Goal: Task Accomplishment & Management: Complete application form

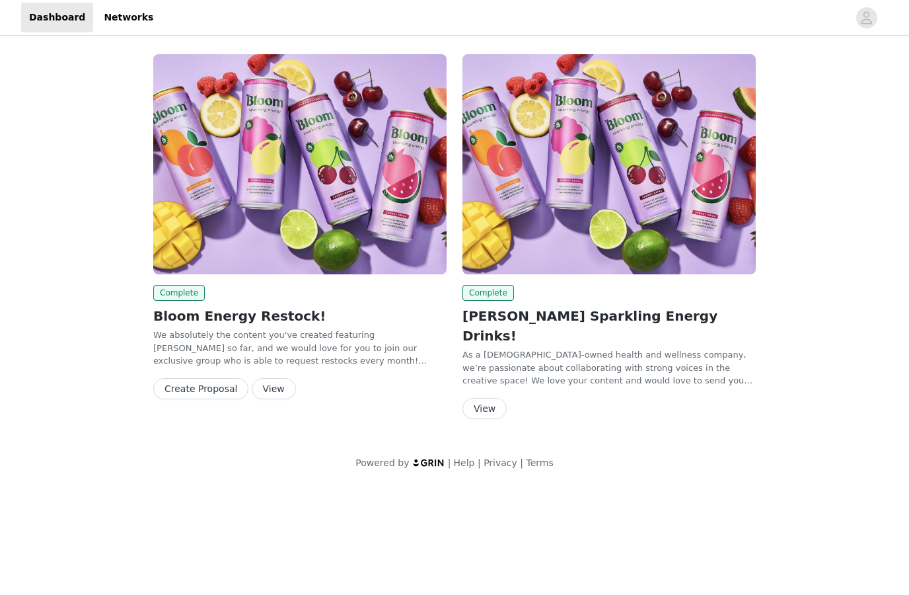
click at [276, 383] on button "View" at bounding box center [274, 388] width 44 height 21
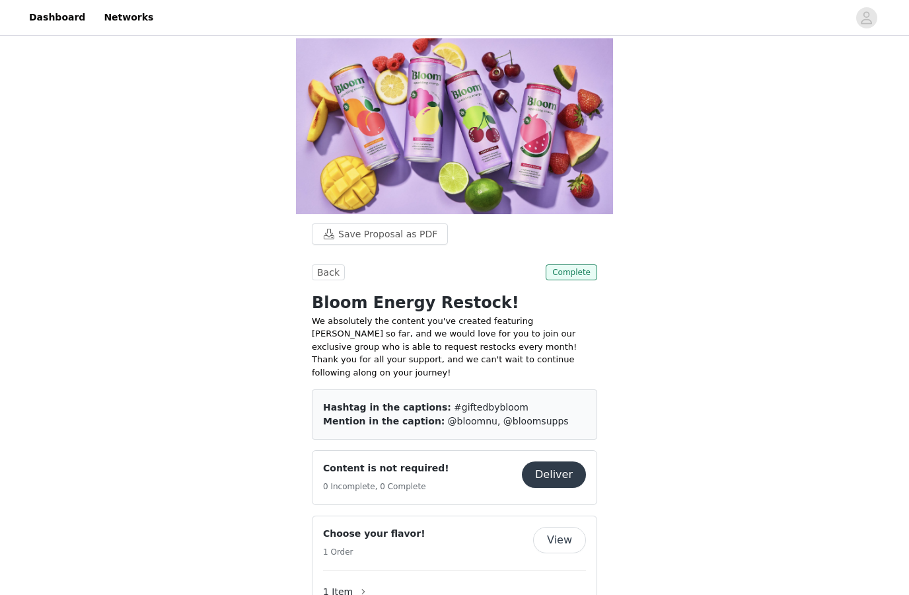
click at [464, 194] on img at bounding box center [454, 126] width 317 height 176
click at [459, 194] on img at bounding box center [454, 126] width 317 height 176
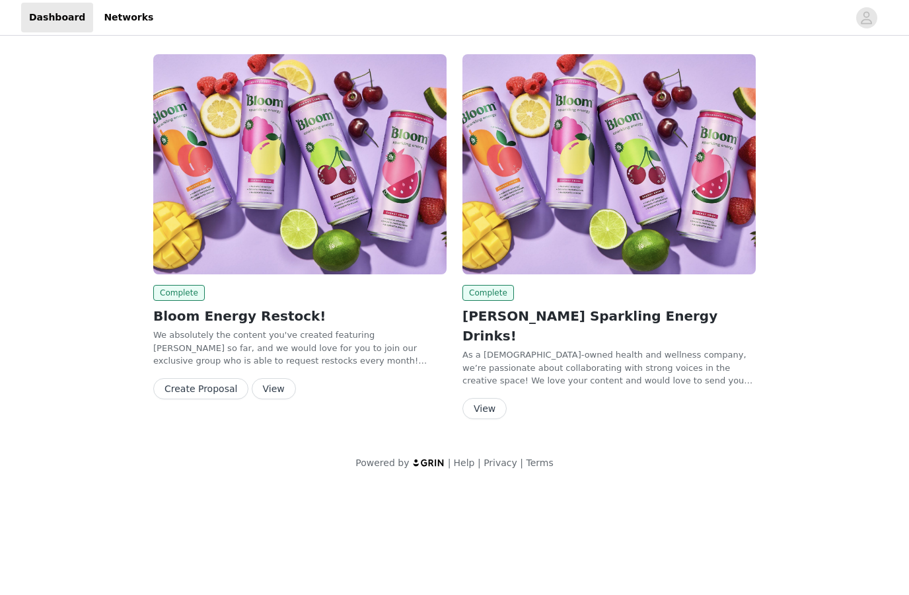
click at [484, 398] on button "View" at bounding box center [484, 408] width 44 height 21
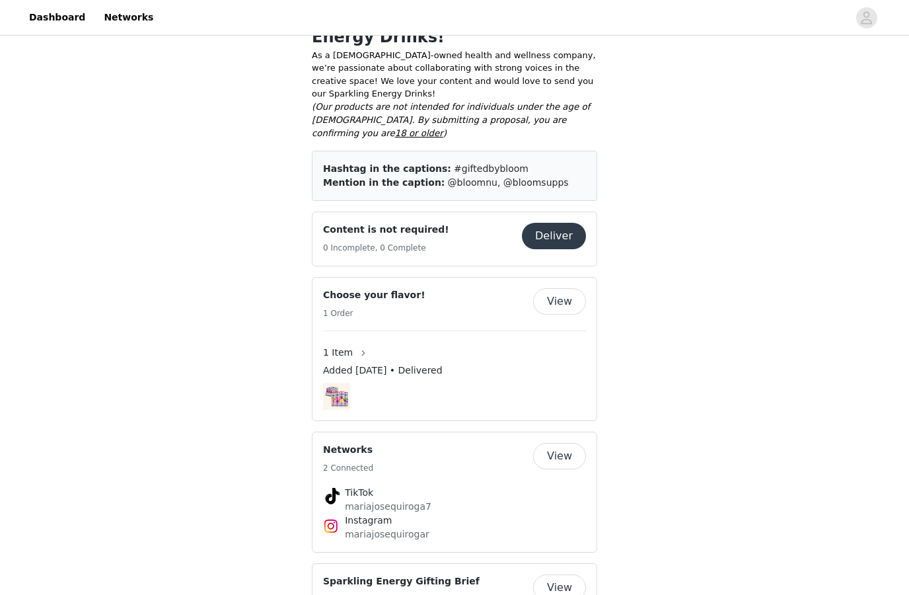
scroll to position [282, 0]
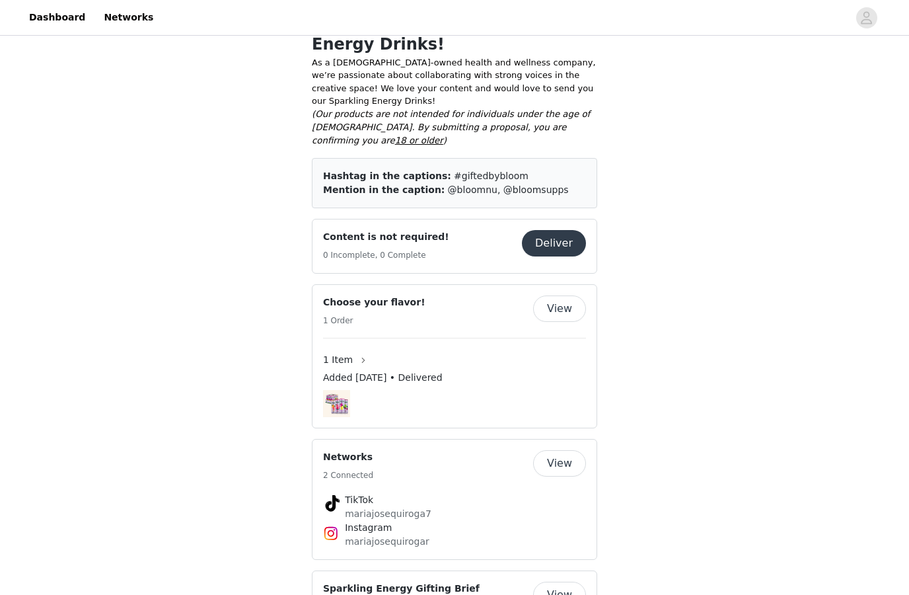
click at [556, 256] on button "Deliver" at bounding box center [554, 243] width 64 height 26
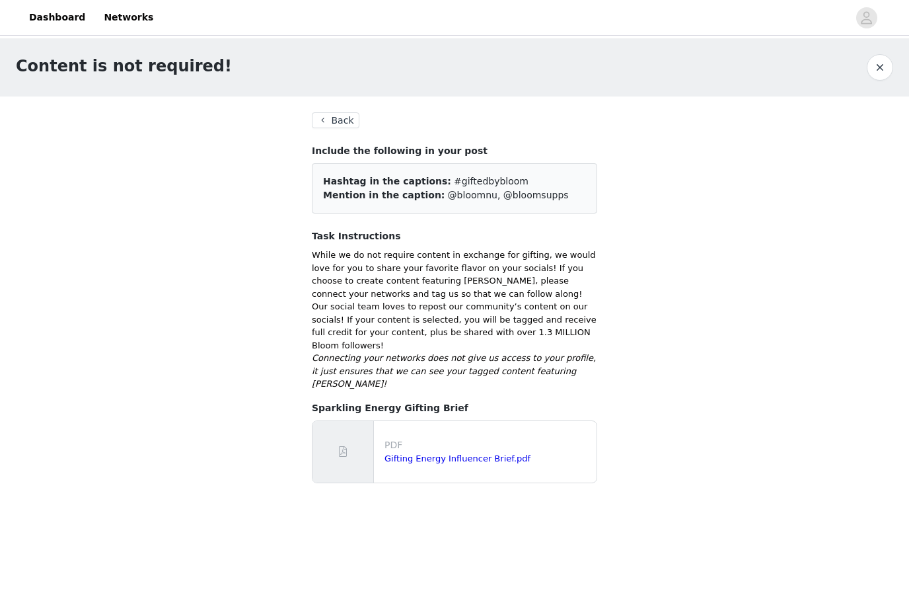
click at [336, 128] on button "Back" at bounding box center [336, 120] width 48 height 16
click at [69, 22] on link "Dashboard" at bounding box center [57, 18] width 72 height 30
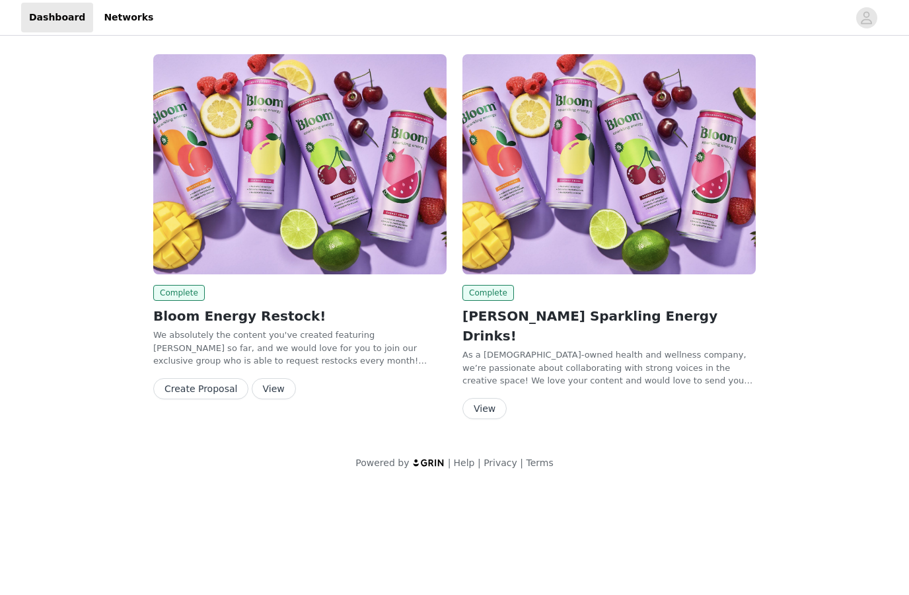
click at [229, 386] on button "Create Proposal" at bounding box center [200, 388] width 95 height 21
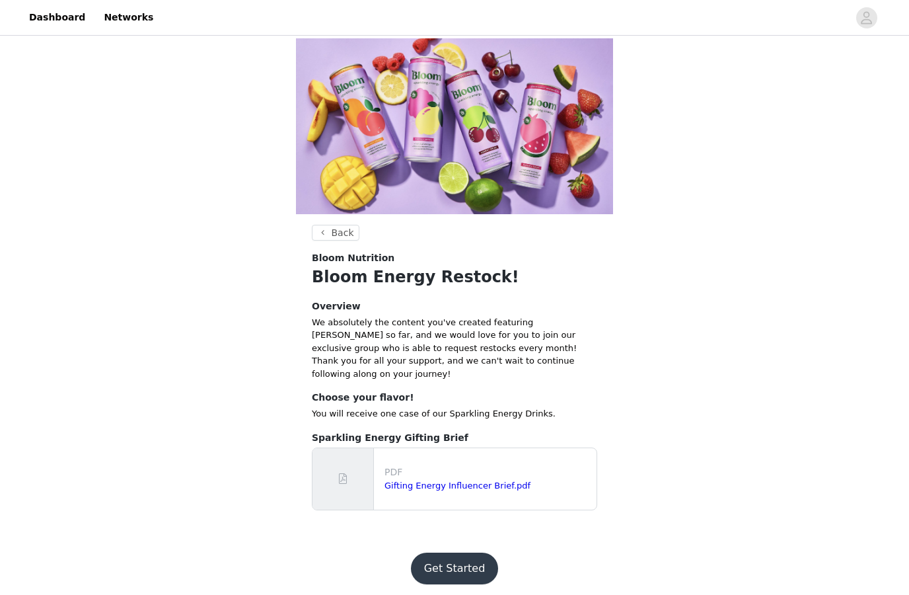
click at [492, 479] on p "PDF" at bounding box center [488, 472] width 207 height 14
click at [490, 497] on div "PDF Gifting Energy Influencer Brief.pdf" at bounding box center [487, 479] width 217 height 38
click at [490, 490] on link "Gifting Energy Influencer Brief.pdf" at bounding box center [458, 485] width 146 height 10
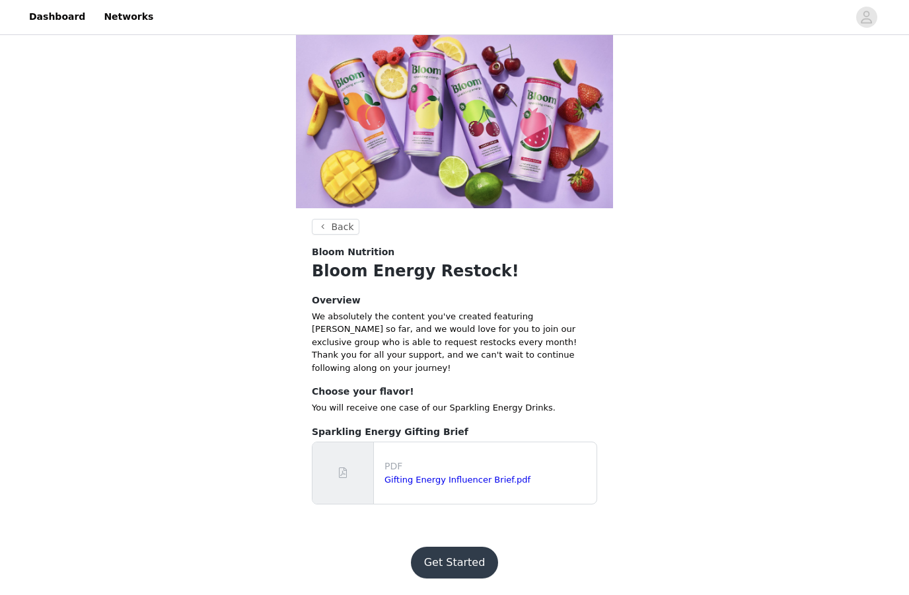
scroll to position [125, 0]
click at [453, 570] on button "Get Started" at bounding box center [455, 563] width 88 height 32
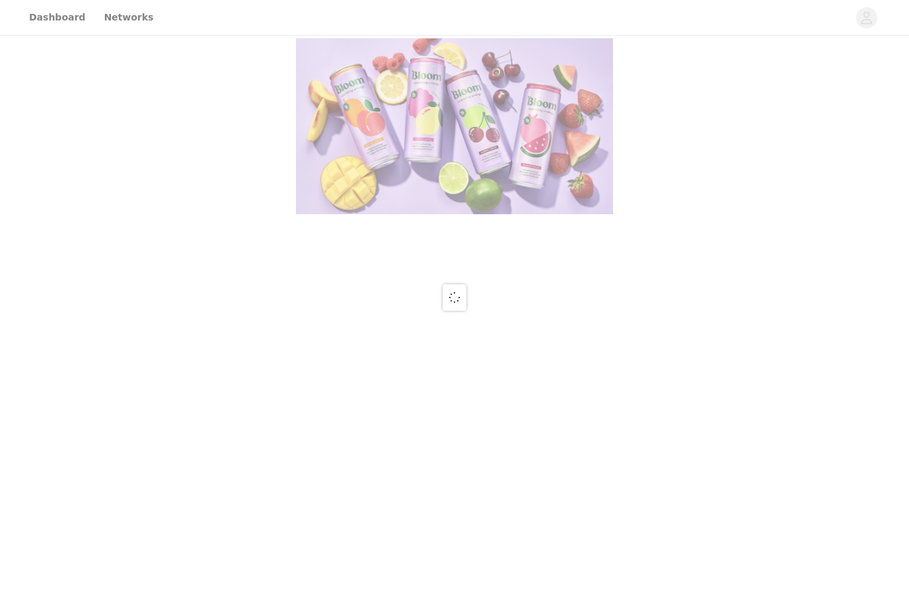
scroll to position [46, 0]
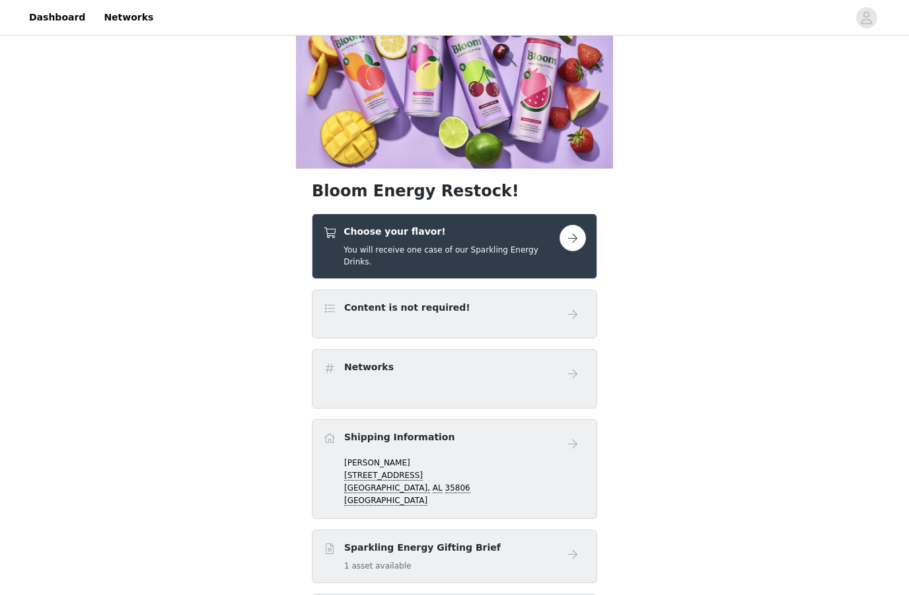
click at [572, 251] on button "button" at bounding box center [573, 238] width 26 height 26
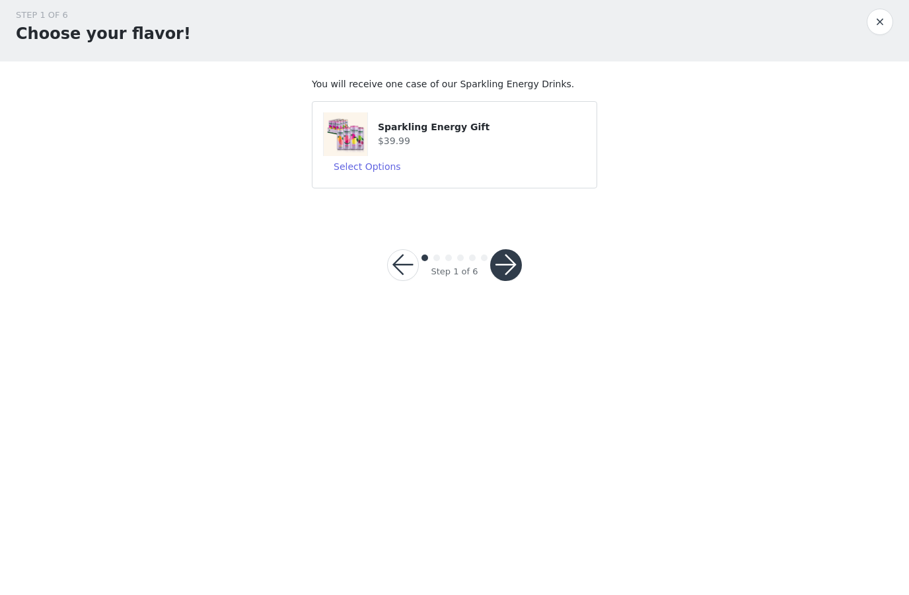
click at [501, 295] on button "button" at bounding box center [506, 311] width 32 height 32
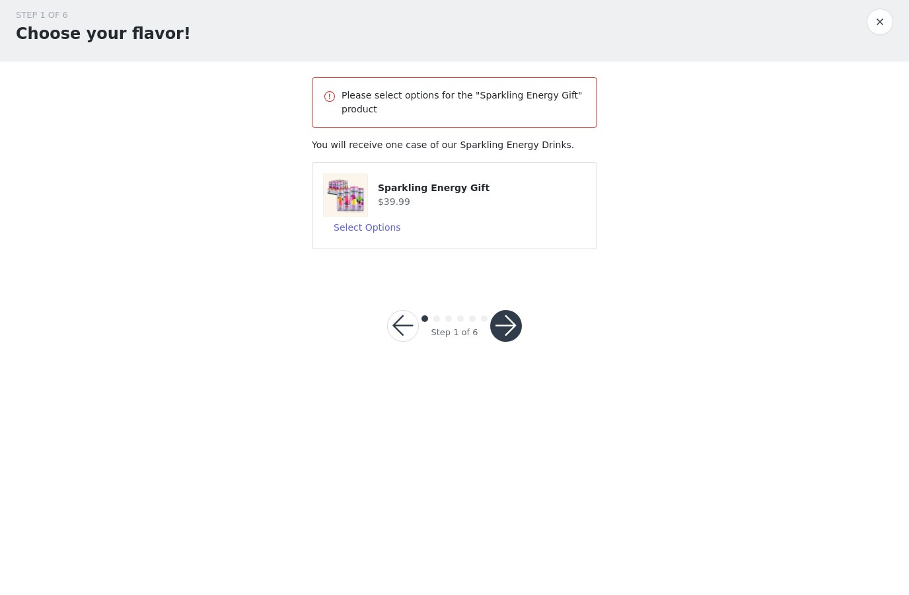
click at [466, 240] on h4 "$39.99" at bounding box center [482, 247] width 208 height 14
click at [381, 262] on button "Select Options" at bounding box center [367, 272] width 89 height 21
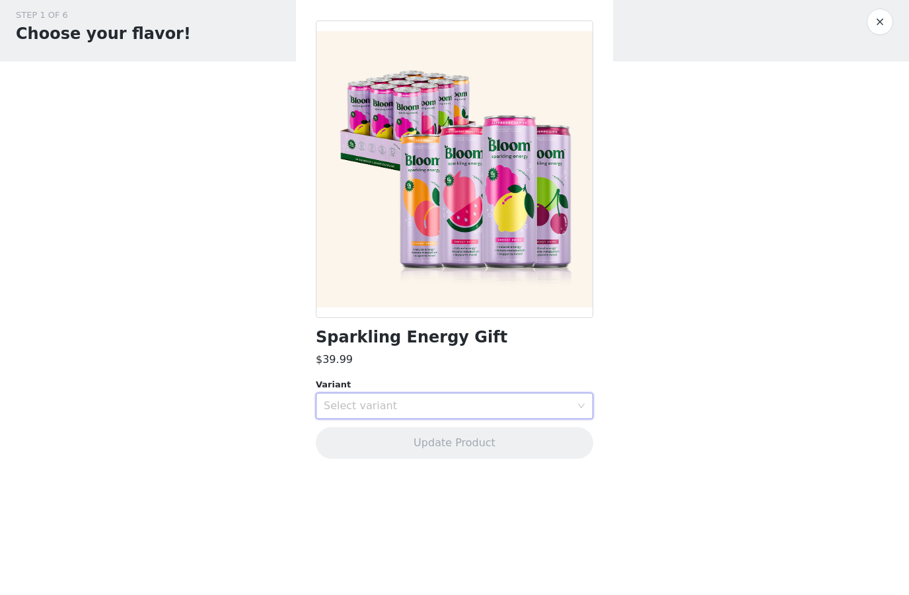
click at [565, 439] on div "Select variant" at bounding box center [450, 451] width 253 height 25
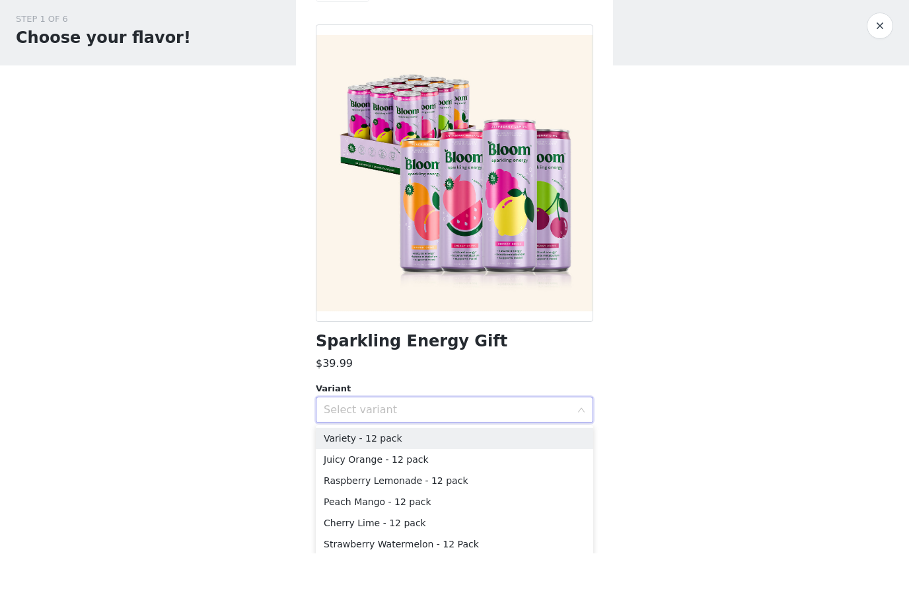
scroll to position [4, 0]
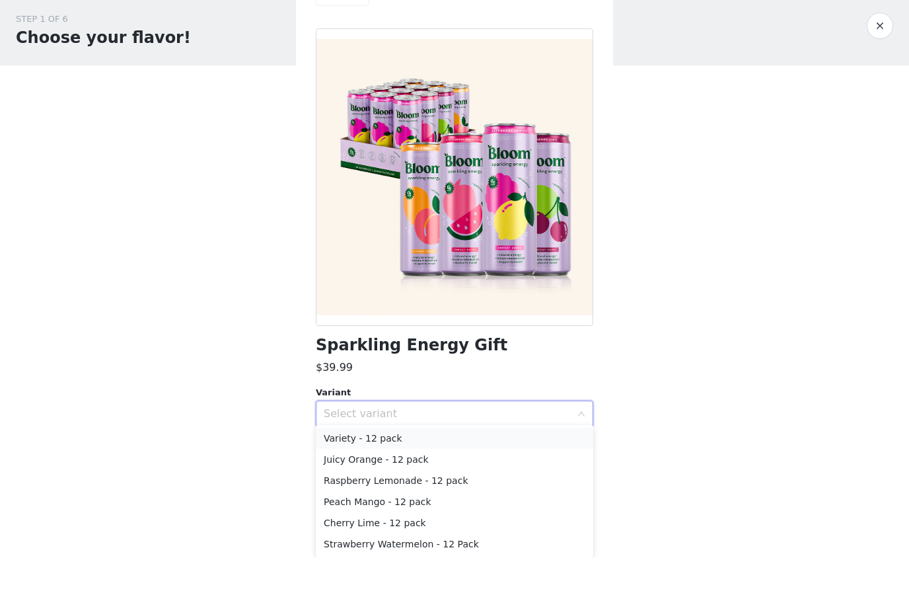
click at [542, 465] on li "Variety - 12 pack" at bounding box center [454, 475] width 277 height 21
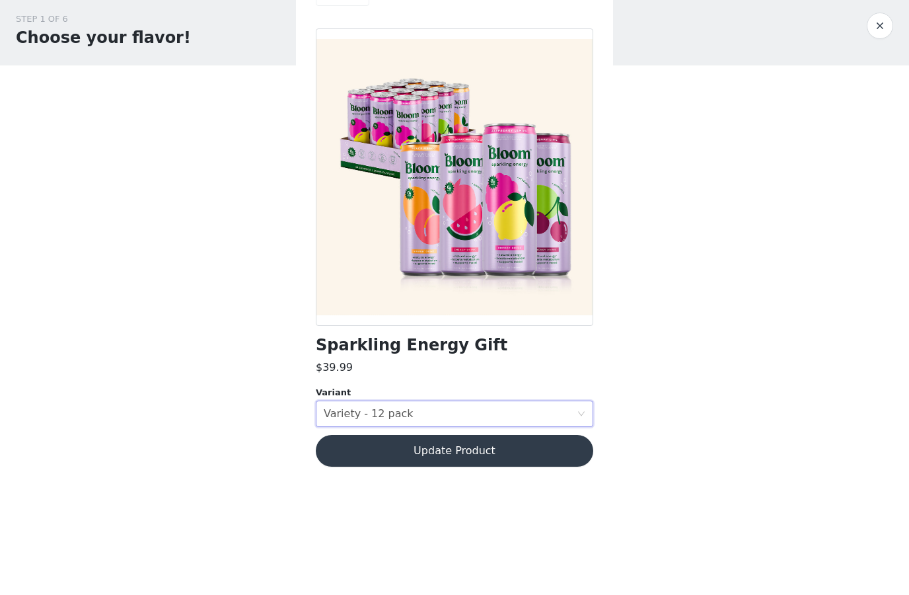
scroll to position [0, 0]
click at [533, 472] on button "Update Product" at bounding box center [454, 488] width 277 height 32
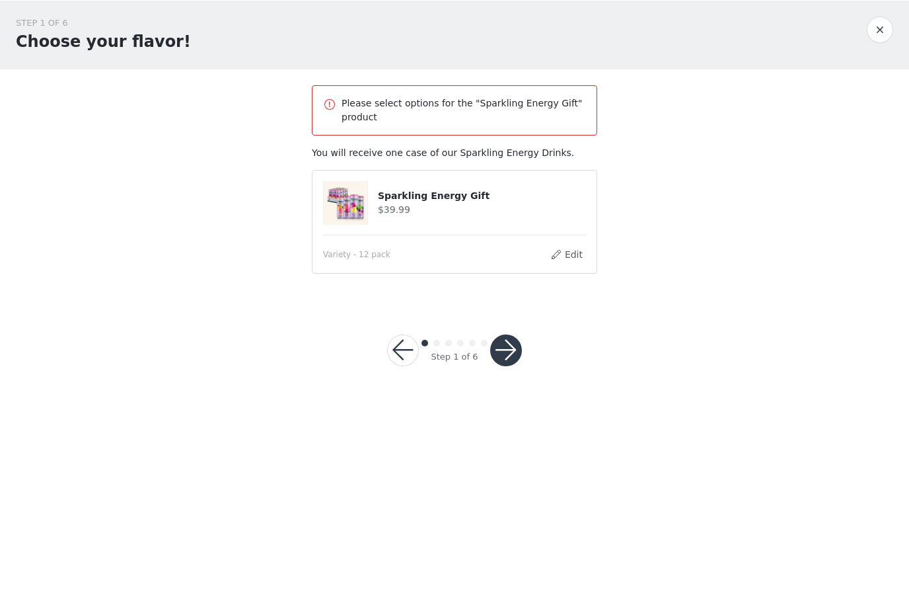
click at [509, 372] on button "button" at bounding box center [506, 388] width 32 height 32
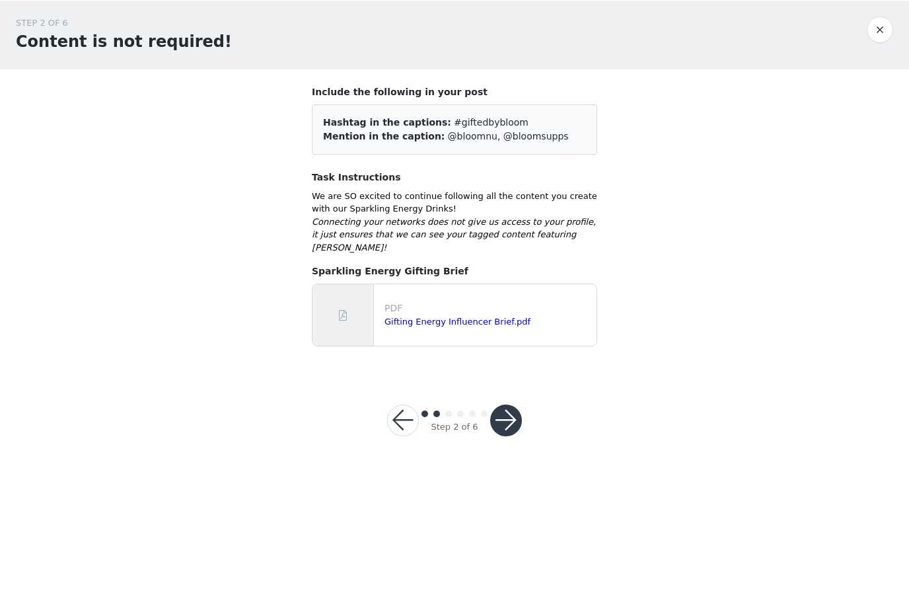
click at [512, 442] on button "button" at bounding box center [506, 458] width 32 height 32
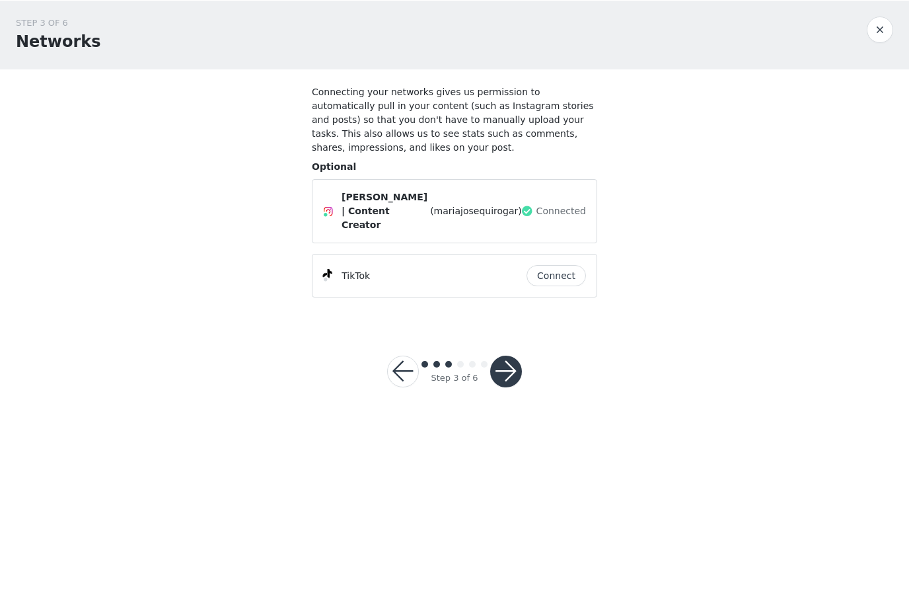
click at [562, 303] on button "Connect" at bounding box center [556, 313] width 59 height 21
click at [514, 393] on button "button" at bounding box center [506, 409] width 32 height 32
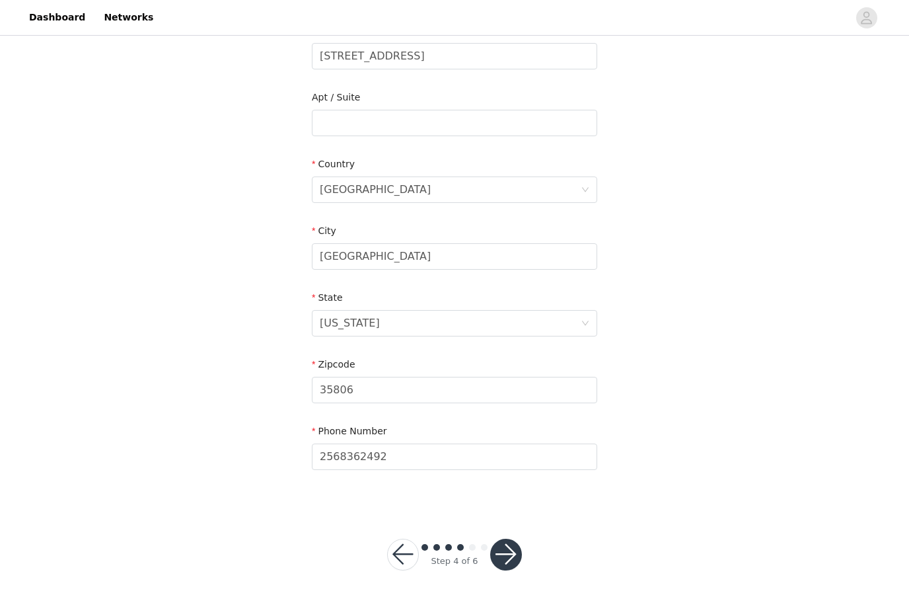
scroll to position [299, 0]
click at [502, 556] on button "button" at bounding box center [506, 555] width 32 height 32
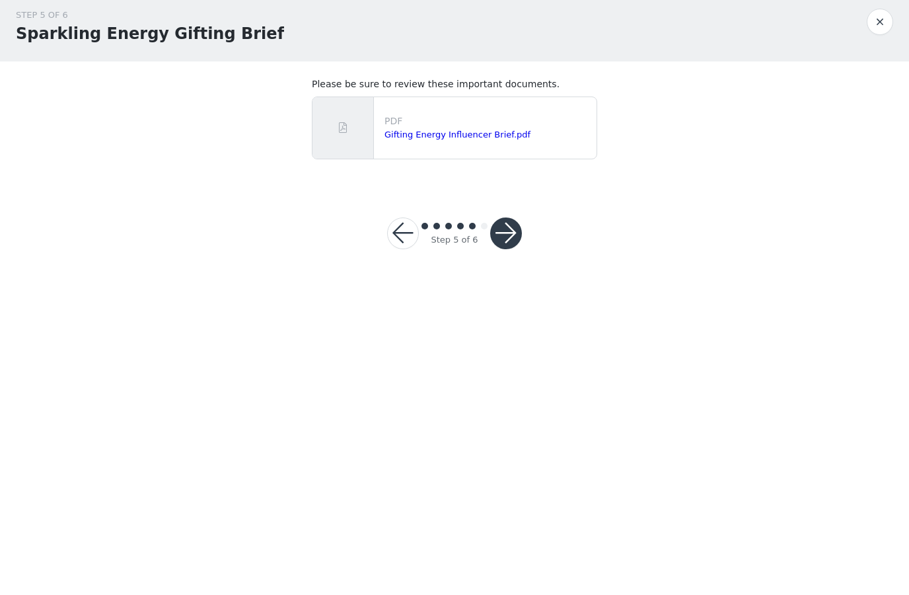
click at [509, 263] on button "button" at bounding box center [506, 279] width 32 height 32
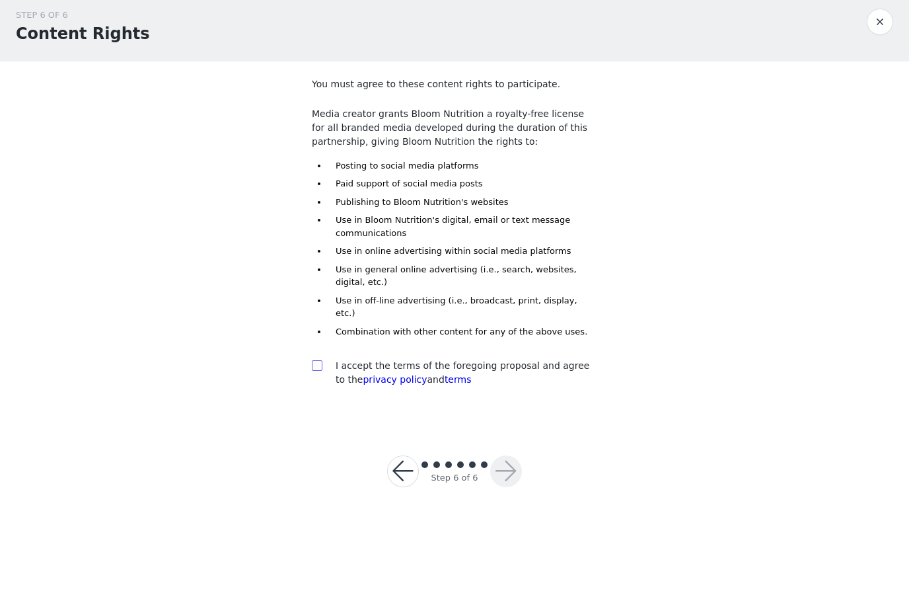
click at [316, 406] on span at bounding box center [317, 411] width 11 height 11
click at [316, 406] on input "checkbox" at bounding box center [316, 410] width 9 height 9
checkbox input "true"
drag, startPoint x: 505, startPoint y: 447, endPoint x: 487, endPoint y: 449, distance: 18.6
click at [487, 507] on span at bounding box center [484, 510] width 7 height 7
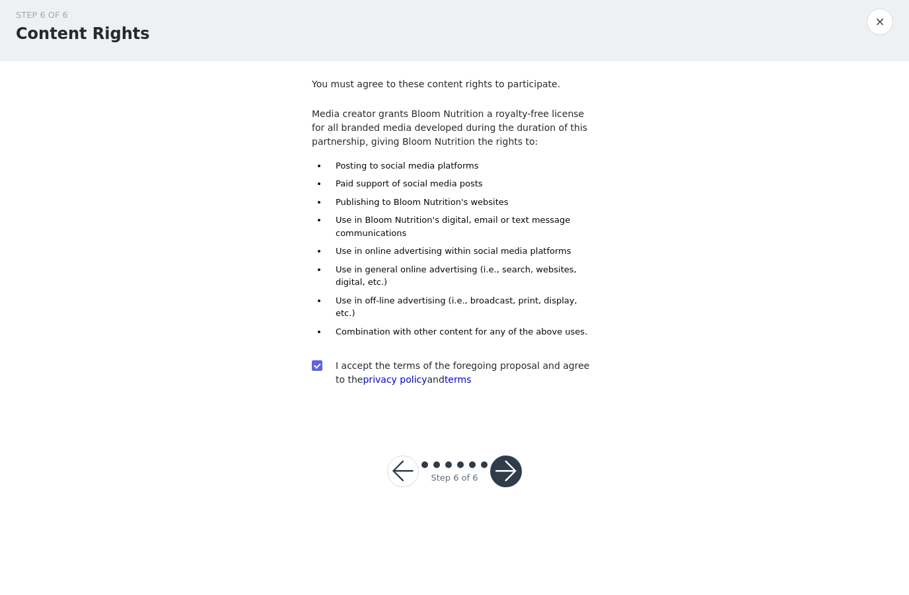
drag, startPoint x: 523, startPoint y: 461, endPoint x: 504, endPoint y: 487, distance: 31.7
click at [504, 487] on footer "Step 6 of 6" at bounding box center [454, 516] width 198 height 95
click at [484, 504] on div "Step 6 of 6" at bounding box center [454, 517] width 71 height 26
click at [507, 501] on button "button" at bounding box center [506, 517] width 32 height 32
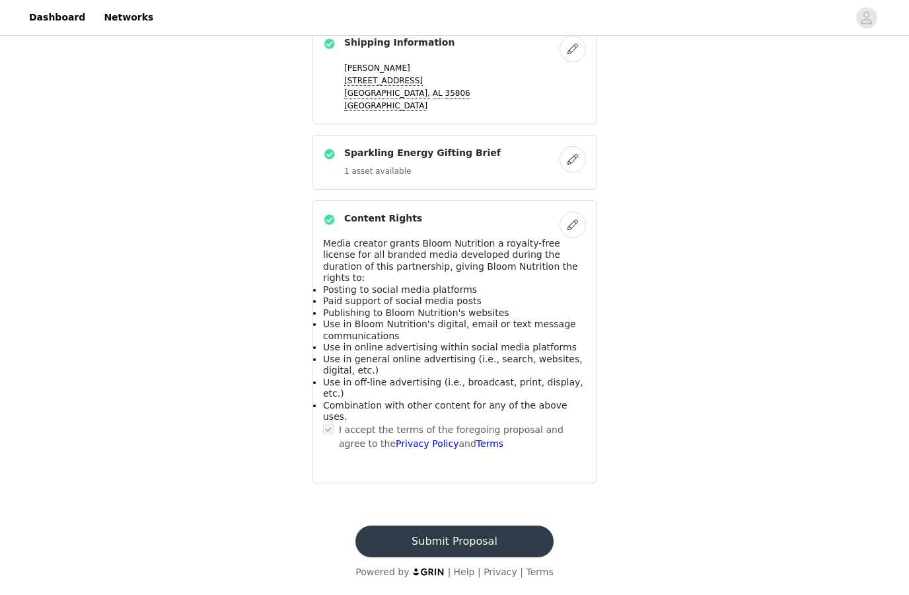
scroll to position [645, 0]
click at [478, 543] on button "Submit Proposal" at bounding box center [454, 541] width 198 height 32
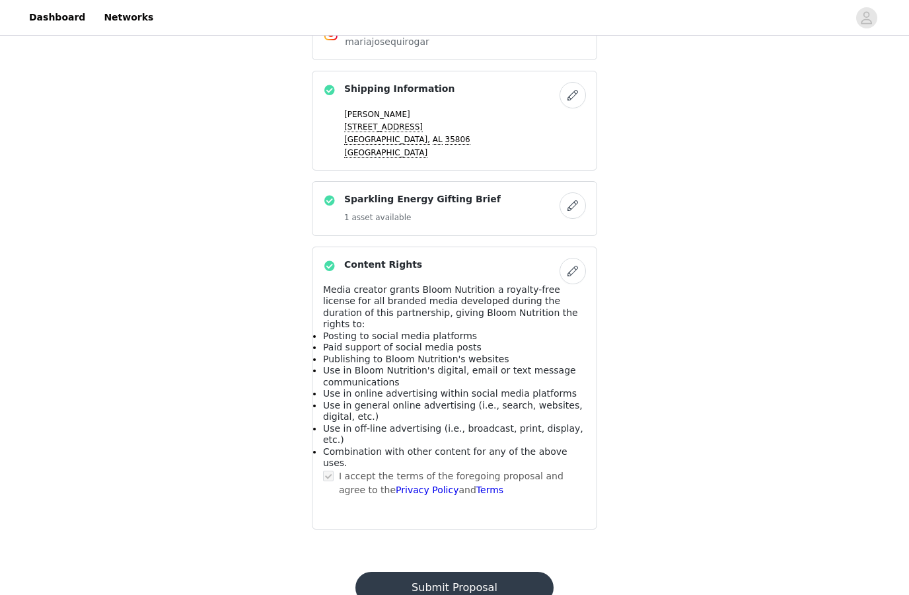
scroll to position [0, 0]
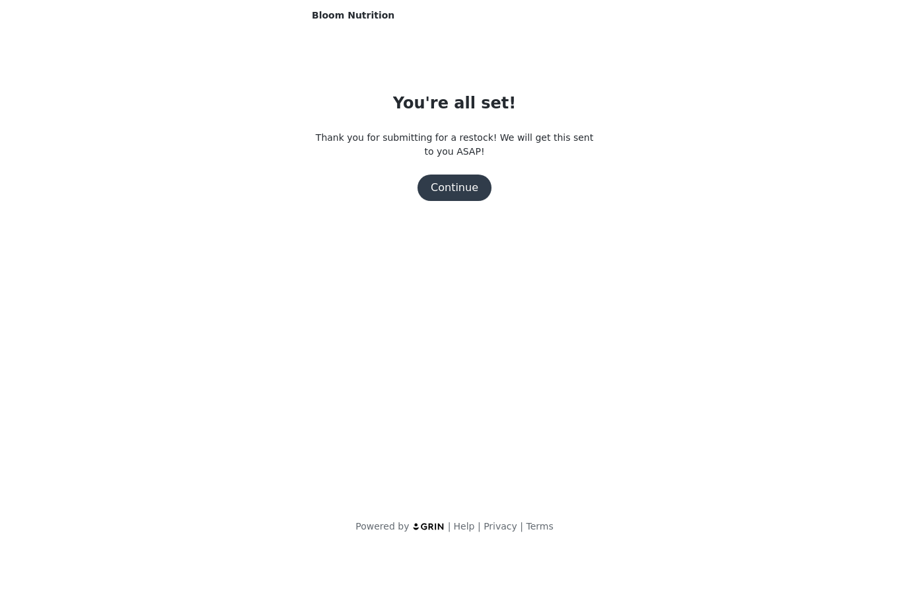
click at [461, 220] on button "Continue" at bounding box center [455, 233] width 74 height 26
